Goal: Information Seeking & Learning: Learn about a topic

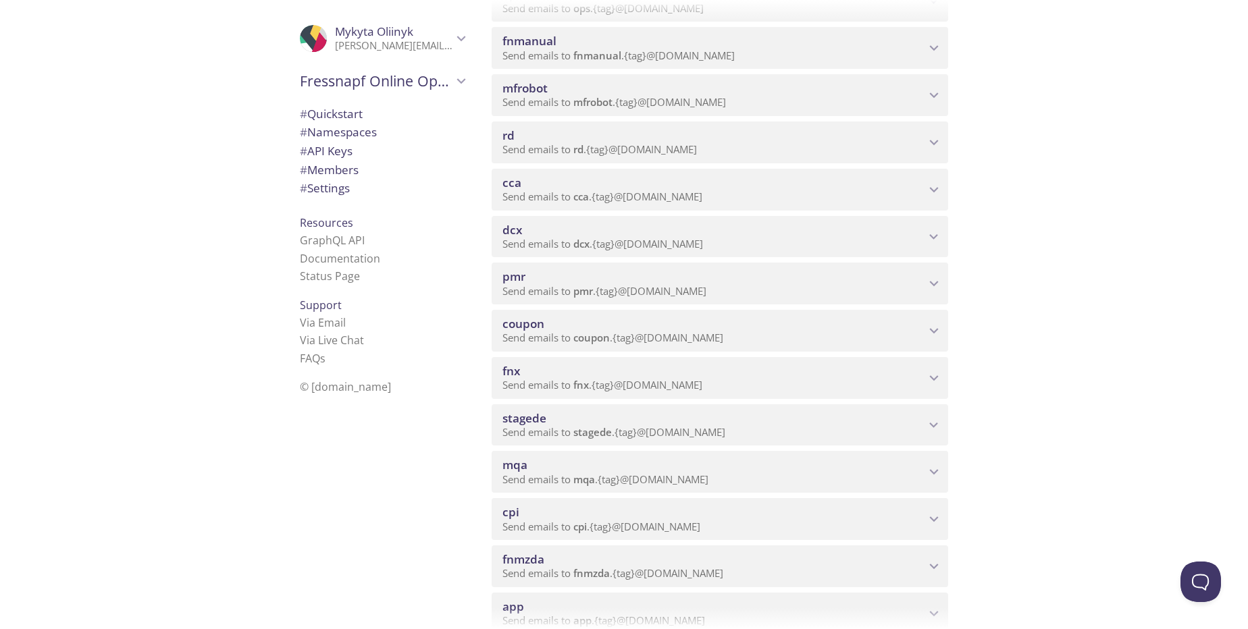
scroll to position [405, 0]
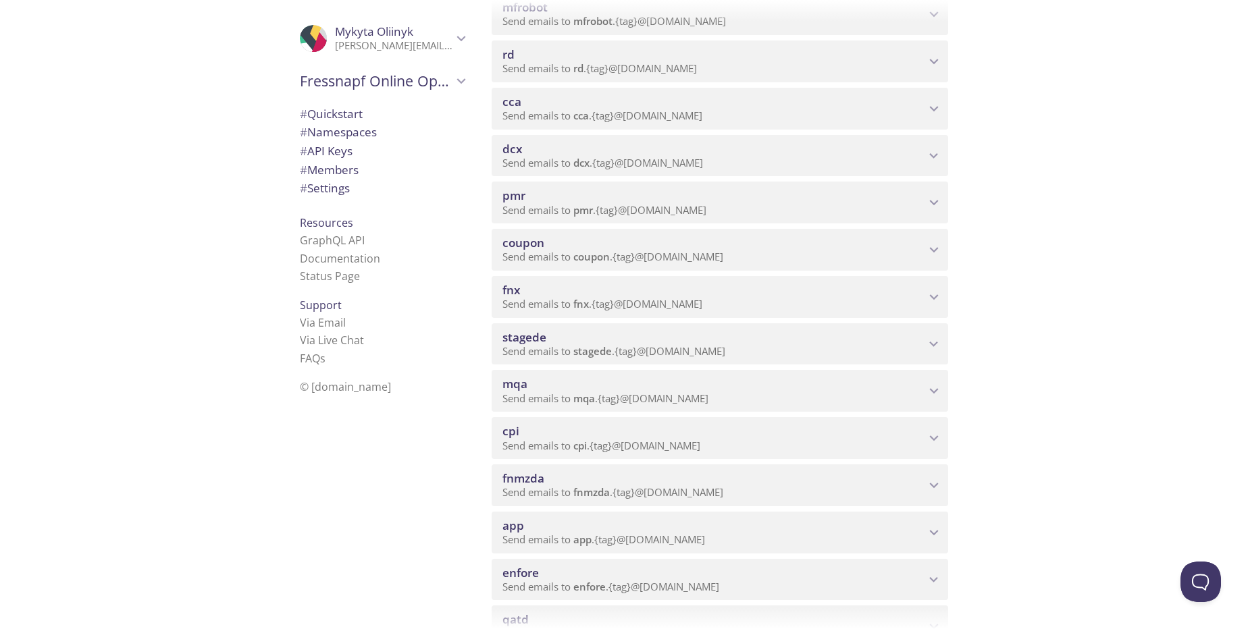
click at [596, 383] on span "mqa" at bounding box center [713, 384] width 423 height 15
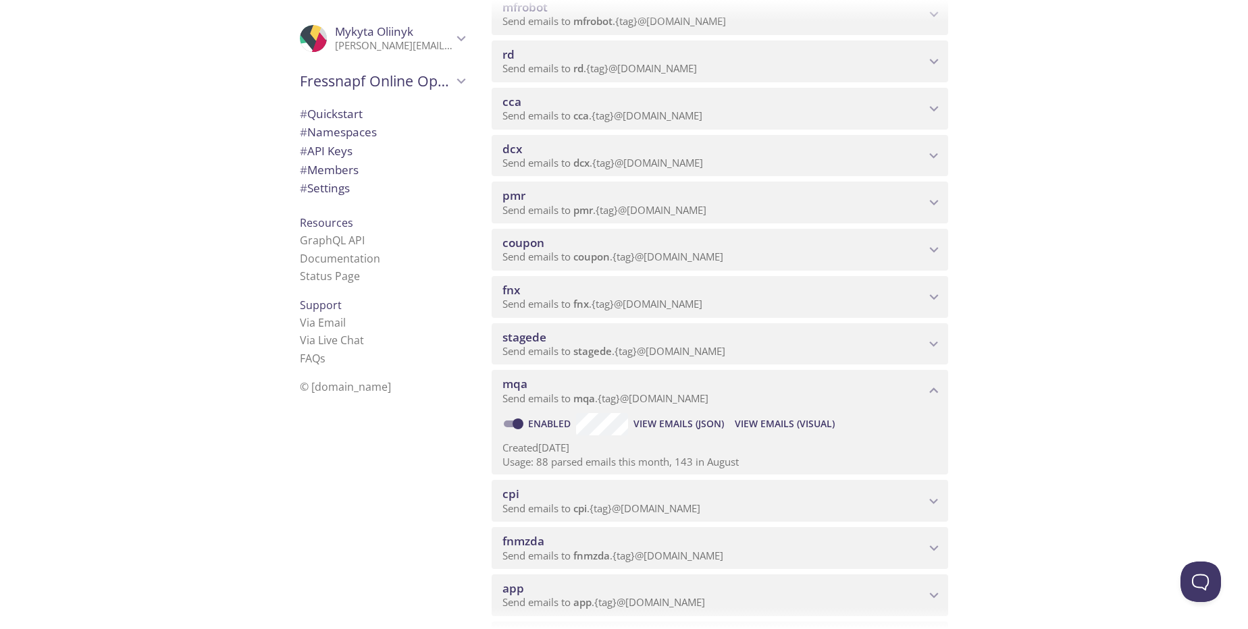
click at [768, 427] on span "View Emails (Visual)" at bounding box center [785, 424] width 100 height 16
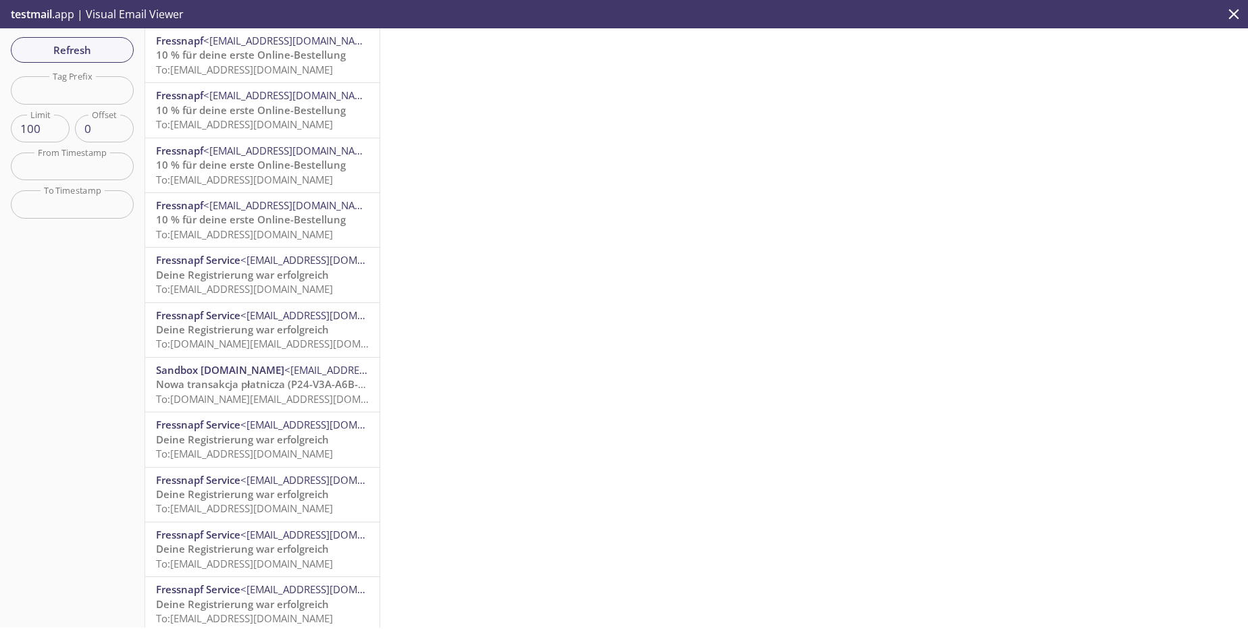
click at [257, 71] on span "To: [EMAIL_ADDRESS][DOMAIN_NAME]" at bounding box center [244, 70] width 177 height 14
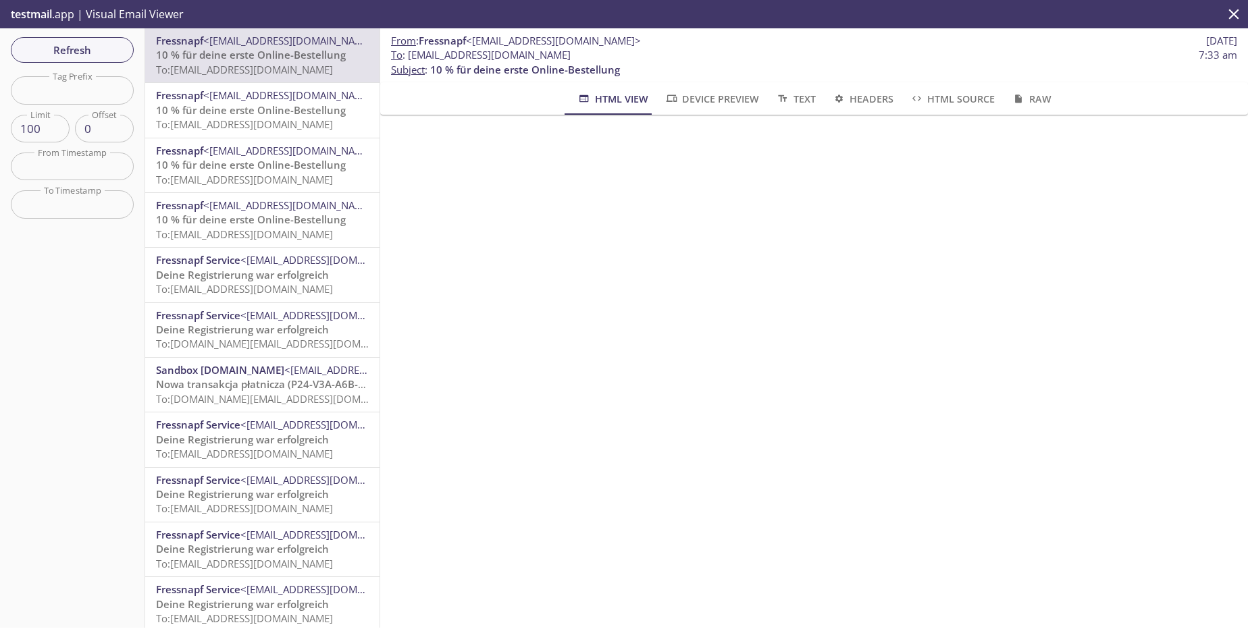
drag, startPoint x: 410, startPoint y: 57, endPoint x: 602, endPoint y: 57, distance: 192.4
click at [602, 57] on span "To : [EMAIL_ADDRESS][DOMAIN_NAME] 7:33 am" at bounding box center [814, 55] width 846 height 14
click at [95, 51] on span "Refresh" at bounding box center [72, 50] width 101 height 18
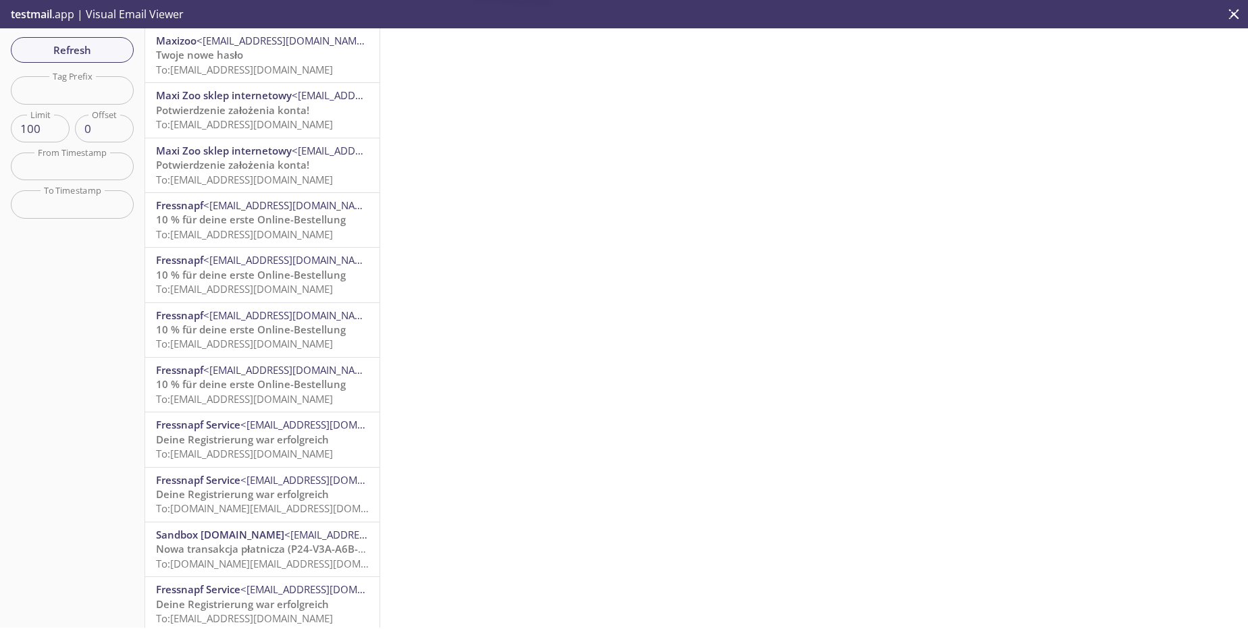
click at [296, 77] on p "Twoje nowe hasło To: [EMAIL_ADDRESS][DOMAIN_NAME]" at bounding box center [262, 62] width 213 height 29
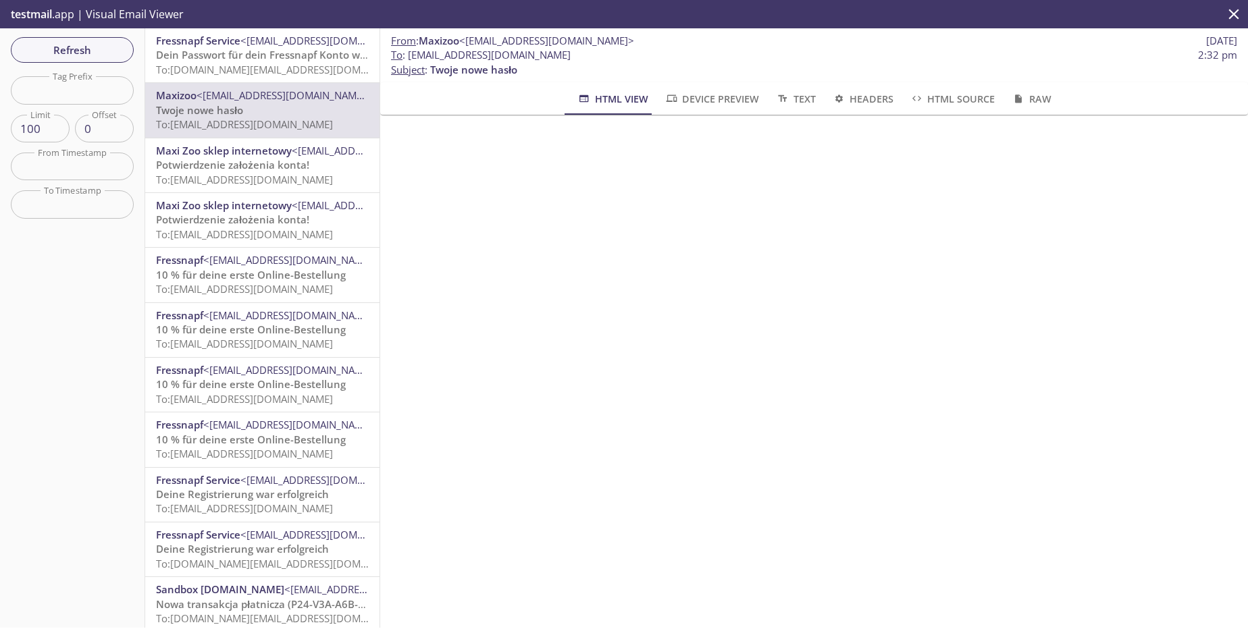
scroll to position [162, 0]
click at [285, 70] on span "To: [DOMAIN_NAME][EMAIL_ADDRESS][DOMAIN_NAME]" at bounding box center [284, 70] width 257 height 14
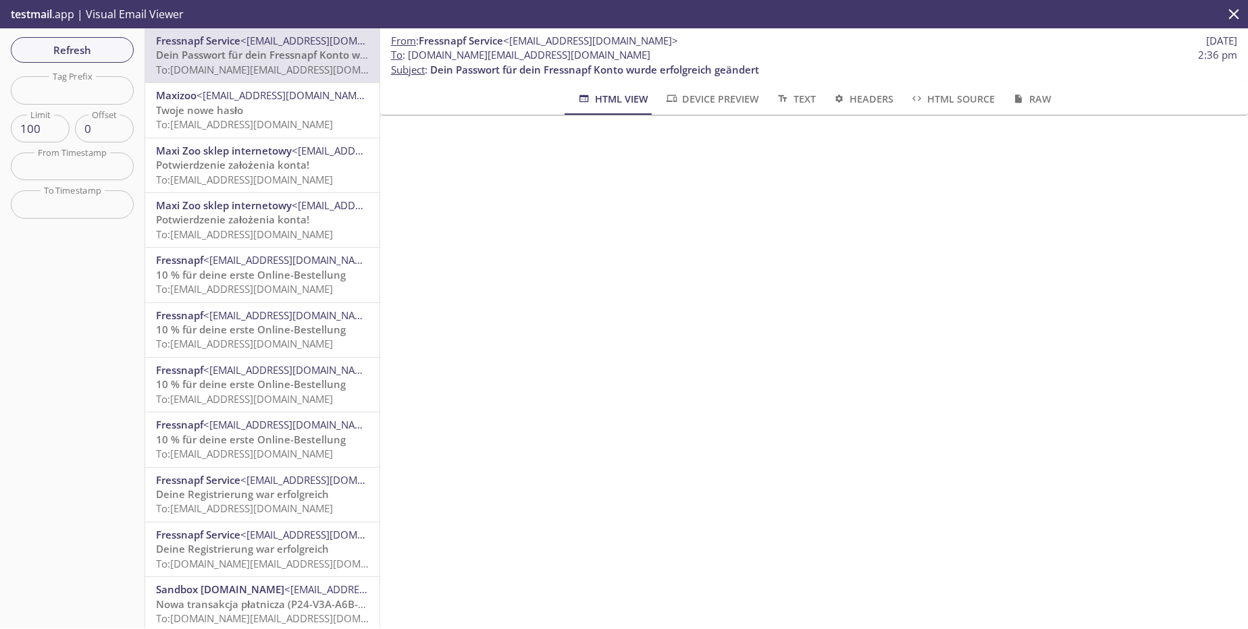
click at [329, 128] on span "To: [EMAIL_ADDRESS][DOMAIN_NAME]" at bounding box center [244, 124] width 177 height 14
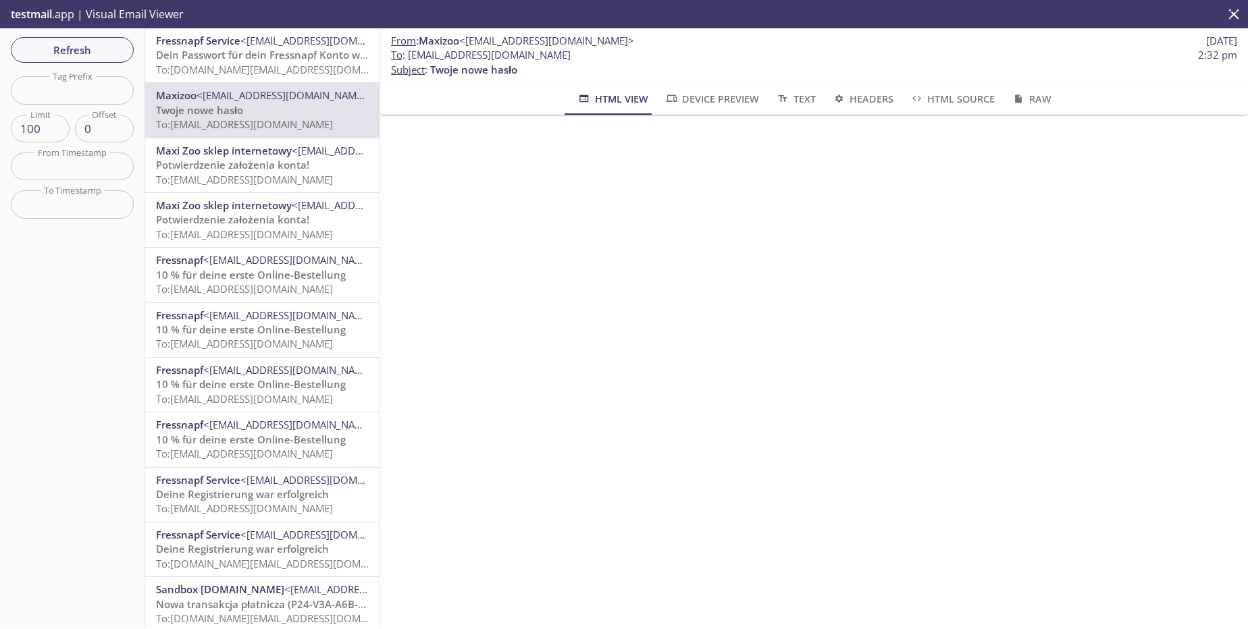
drag, startPoint x: 573, startPoint y: 57, endPoint x: 410, endPoint y: 59, distance: 163.4
click at [410, 59] on span "To : [EMAIL_ADDRESS][DOMAIN_NAME] 2:32 pm" at bounding box center [814, 55] width 846 height 14
copy span "[EMAIL_ADDRESS][DOMAIN_NAME]"
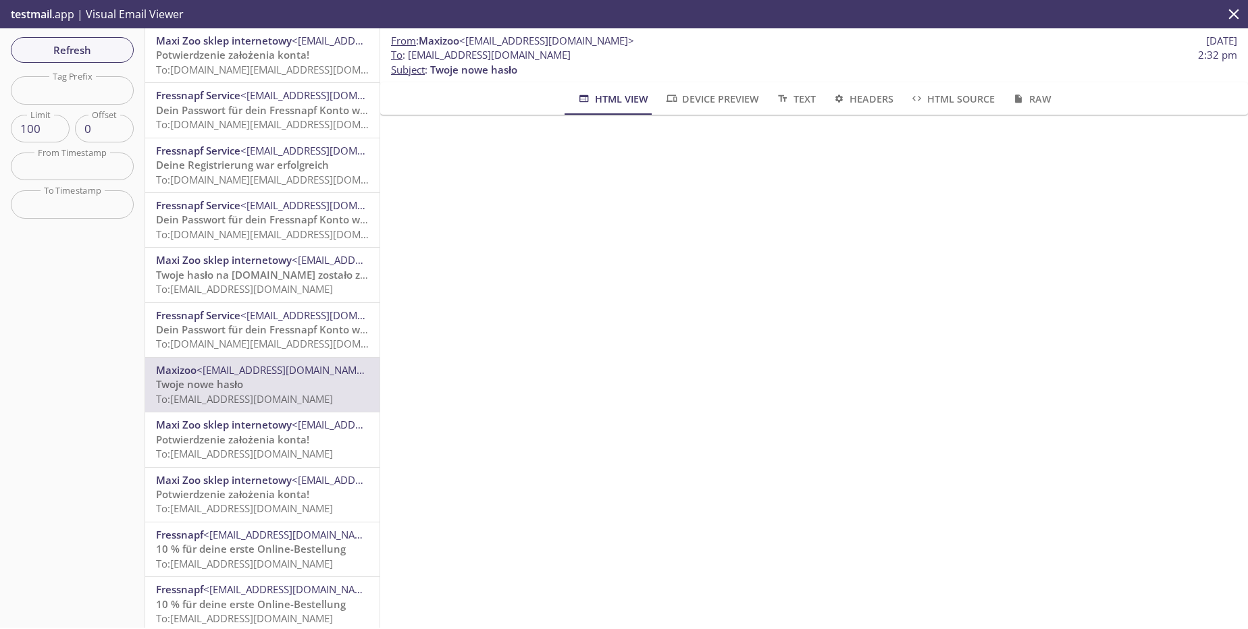
click at [272, 72] on span "To: [DOMAIN_NAME][EMAIL_ADDRESS][DOMAIN_NAME]" at bounding box center [284, 70] width 257 height 14
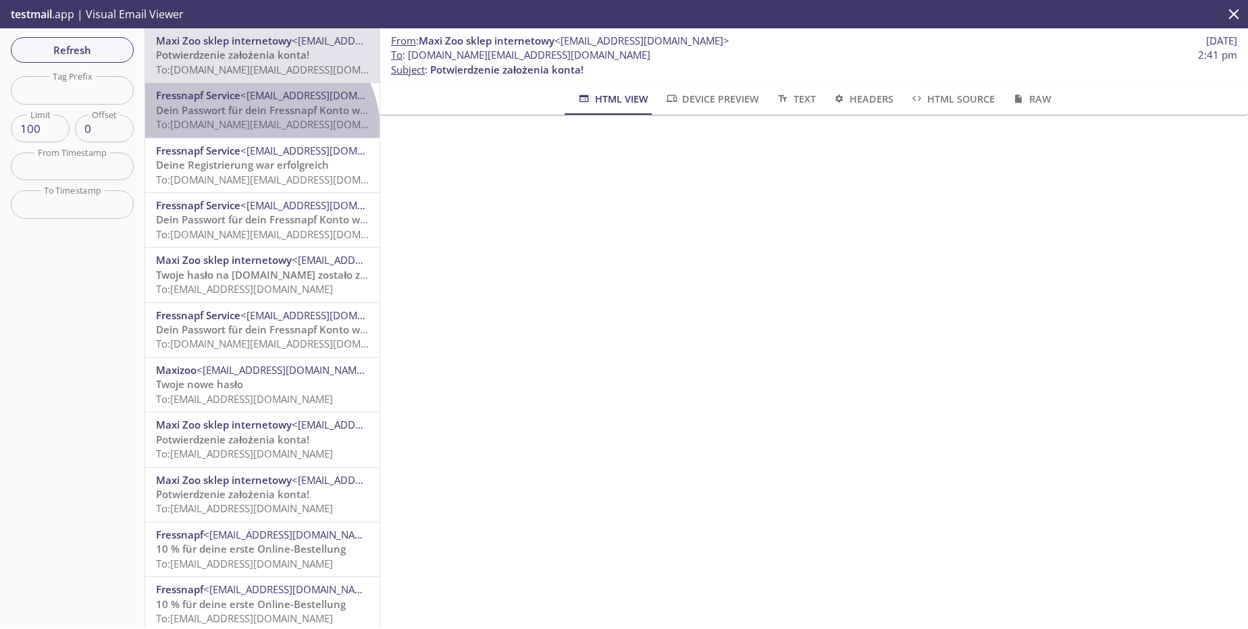
click at [248, 135] on div "Fressnapf Service <[EMAIL_ADDRESS][DOMAIN_NAME]> Dein Passwort für dein Fressna…" at bounding box center [262, 110] width 234 height 54
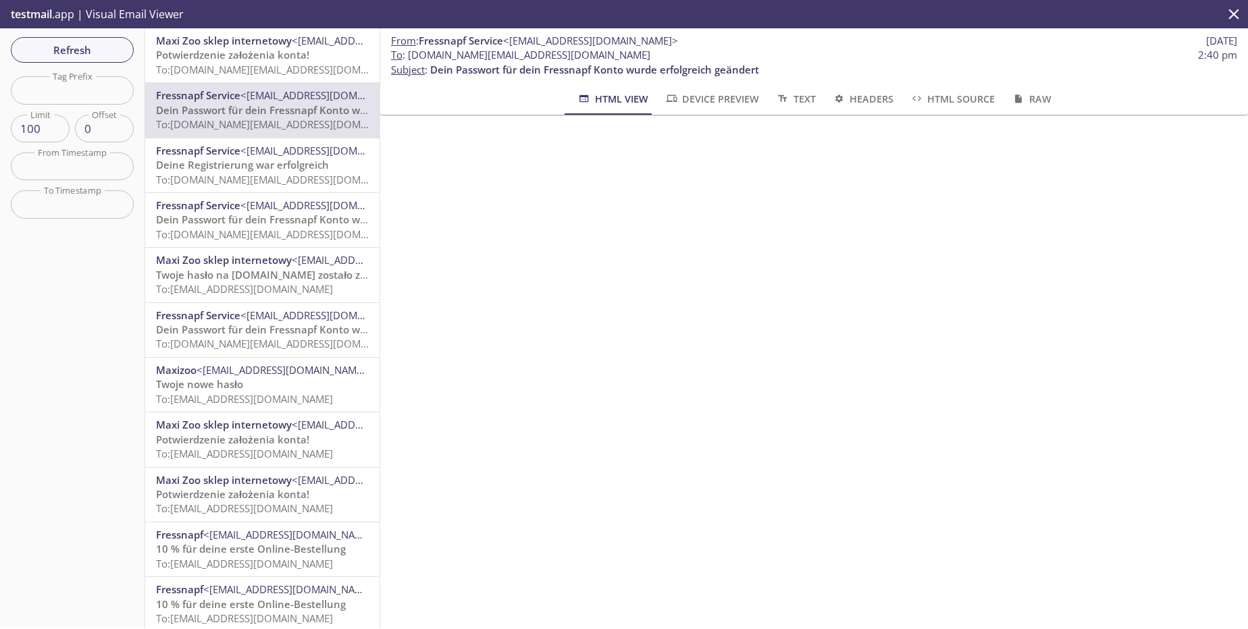
click at [272, 183] on span "To: [DOMAIN_NAME][EMAIL_ADDRESS][DOMAIN_NAME]" at bounding box center [284, 180] width 257 height 14
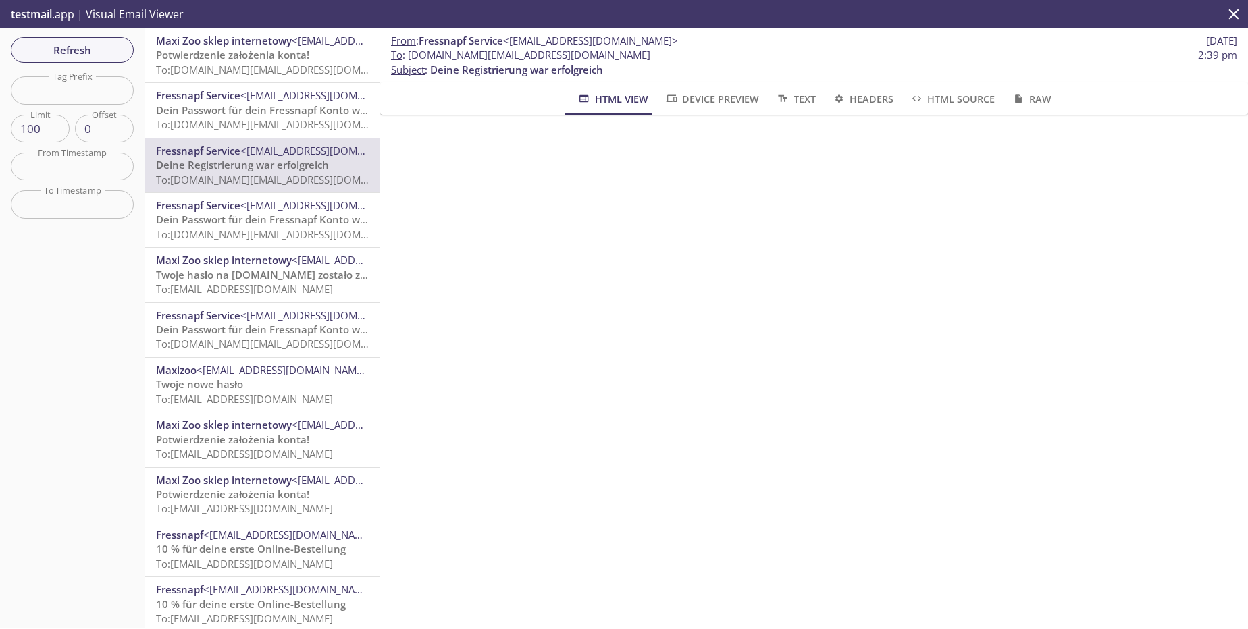
click at [290, 251] on div "Maxi Zoo sklep internetowy <[EMAIL_ADDRESS][DOMAIN_NAME]> Twoje hasło na [DOMAI…" at bounding box center [262, 275] width 234 height 54
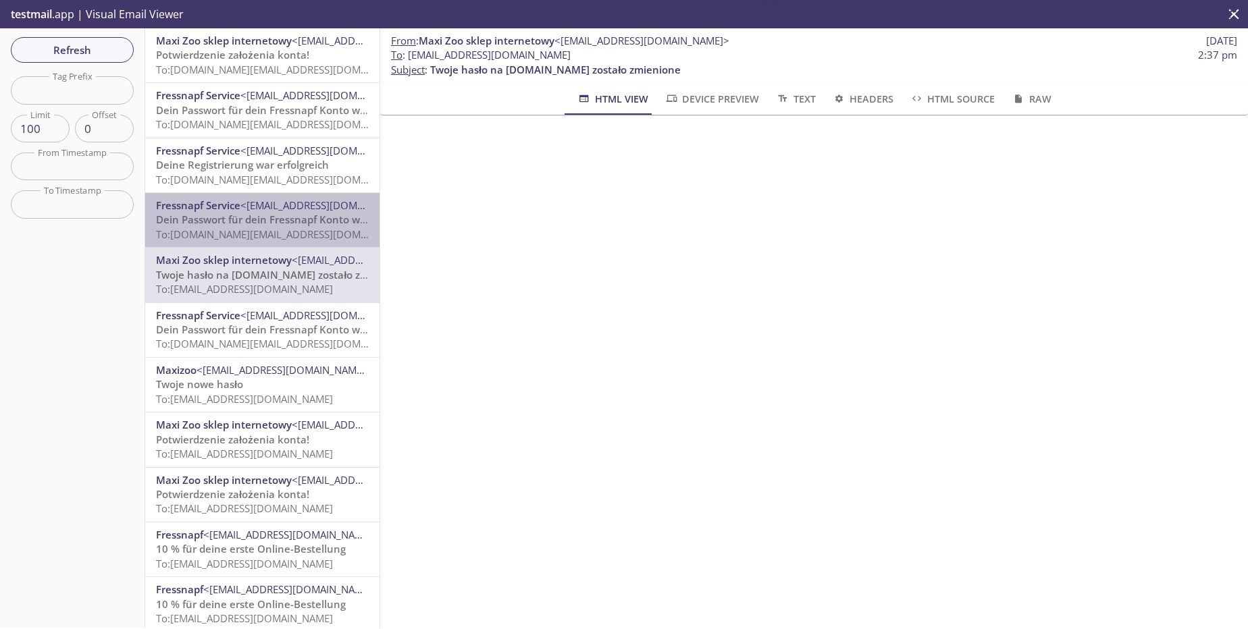
click at [297, 230] on span "To: [DOMAIN_NAME][EMAIL_ADDRESS][DOMAIN_NAME]" at bounding box center [284, 235] width 257 height 14
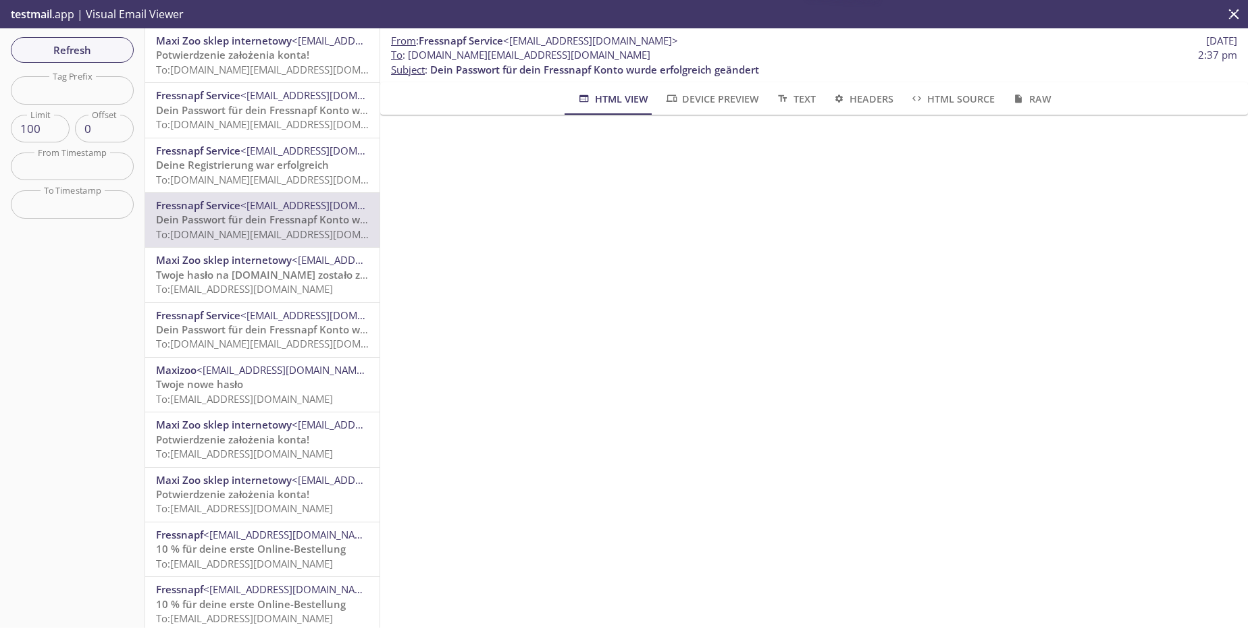
click at [307, 347] on span "To: [DOMAIN_NAME][EMAIL_ADDRESS][DOMAIN_NAME]" at bounding box center [284, 344] width 257 height 14
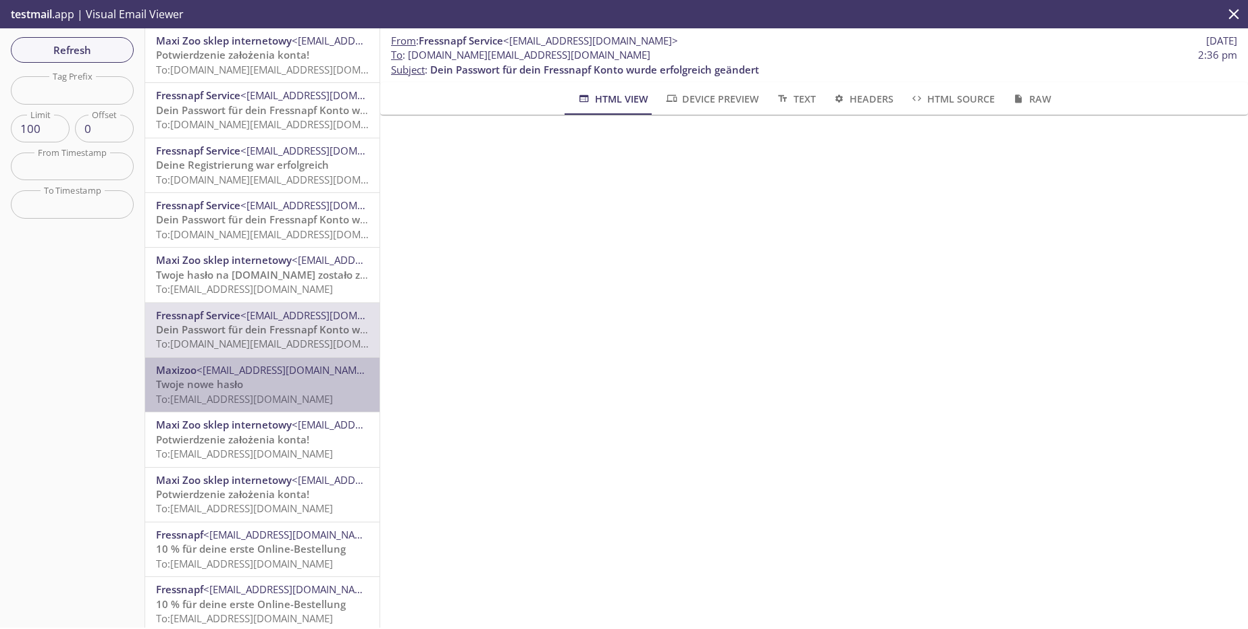
click at [321, 399] on span "To: [EMAIL_ADDRESS][DOMAIN_NAME]" at bounding box center [244, 399] width 177 height 14
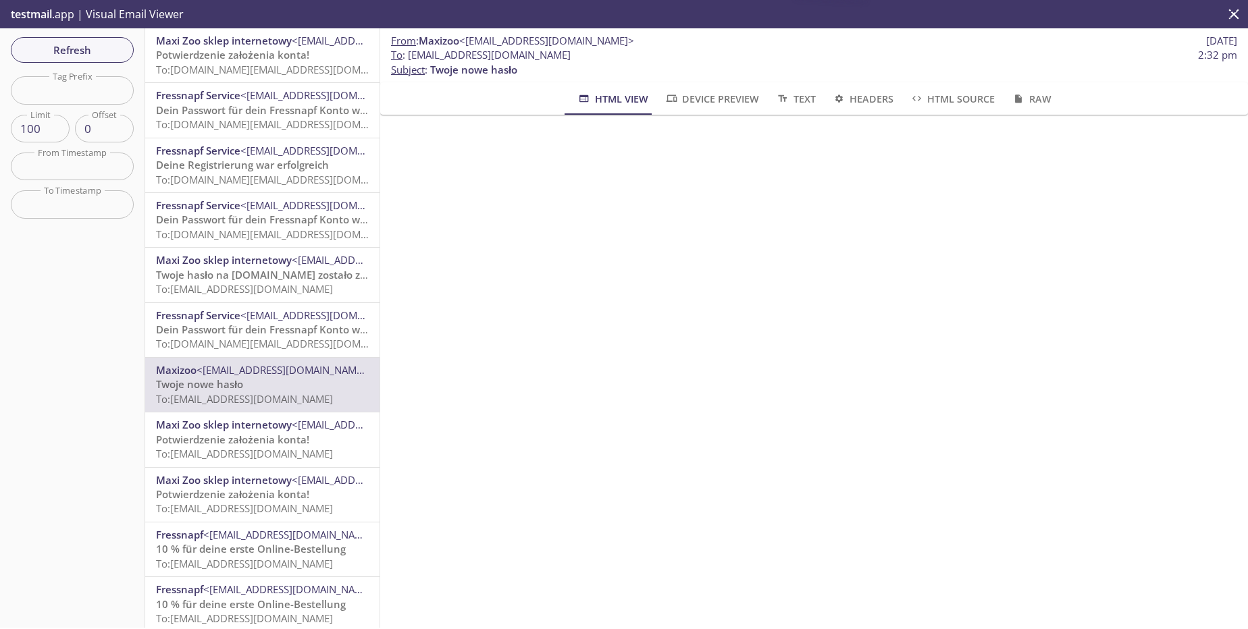
scroll to position [81, 0]
